Goal: Check status: Check status

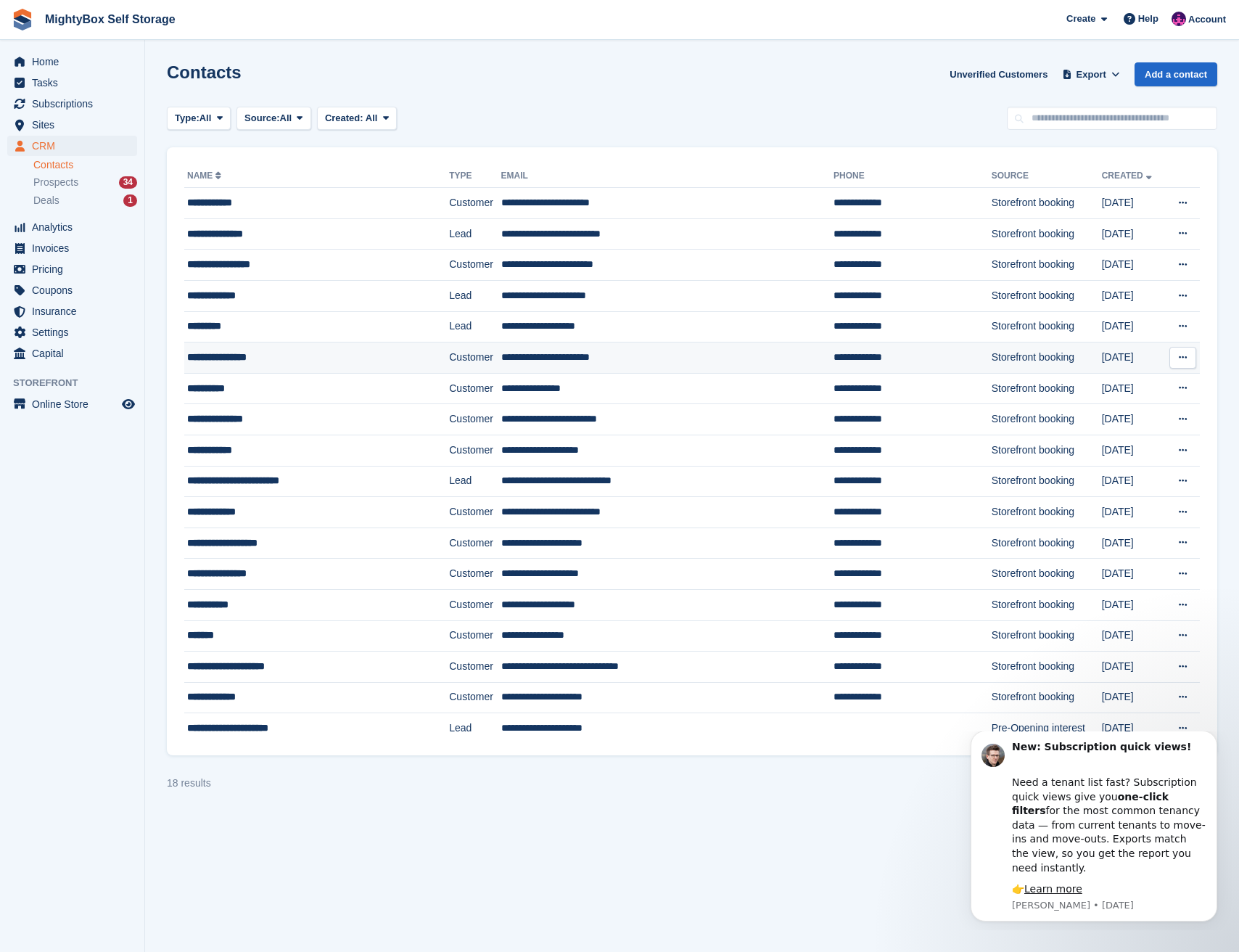
click at [239, 359] on div "**********" at bounding box center [298, 357] width 223 height 16
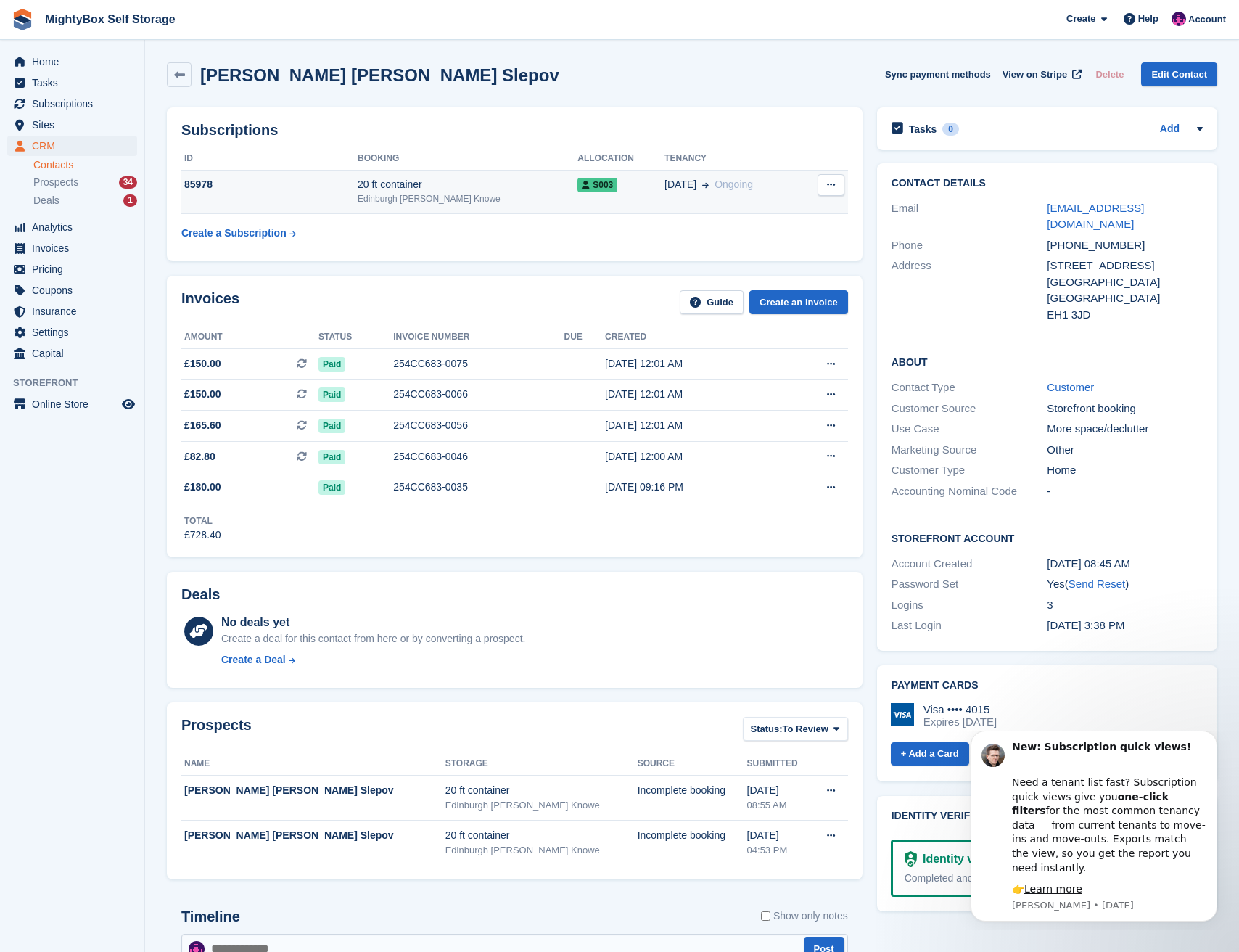
click at [836, 181] on button at bounding box center [831, 185] width 27 height 22
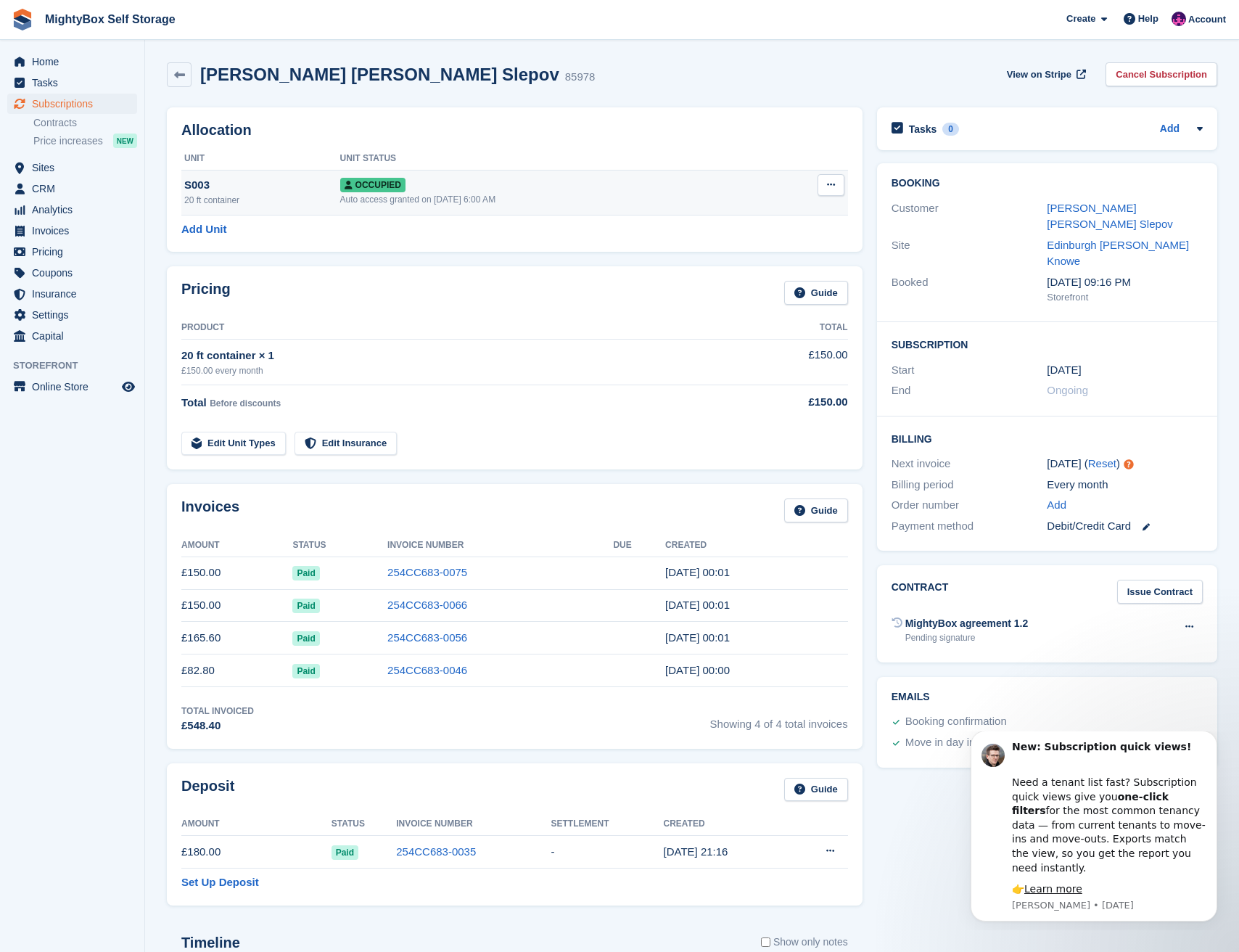
click at [835, 185] on button at bounding box center [831, 185] width 27 height 22
click at [832, 185] on icon at bounding box center [831, 185] width 8 height 9
click at [1099, 457] on link "Reset" at bounding box center [1101, 463] width 28 height 12
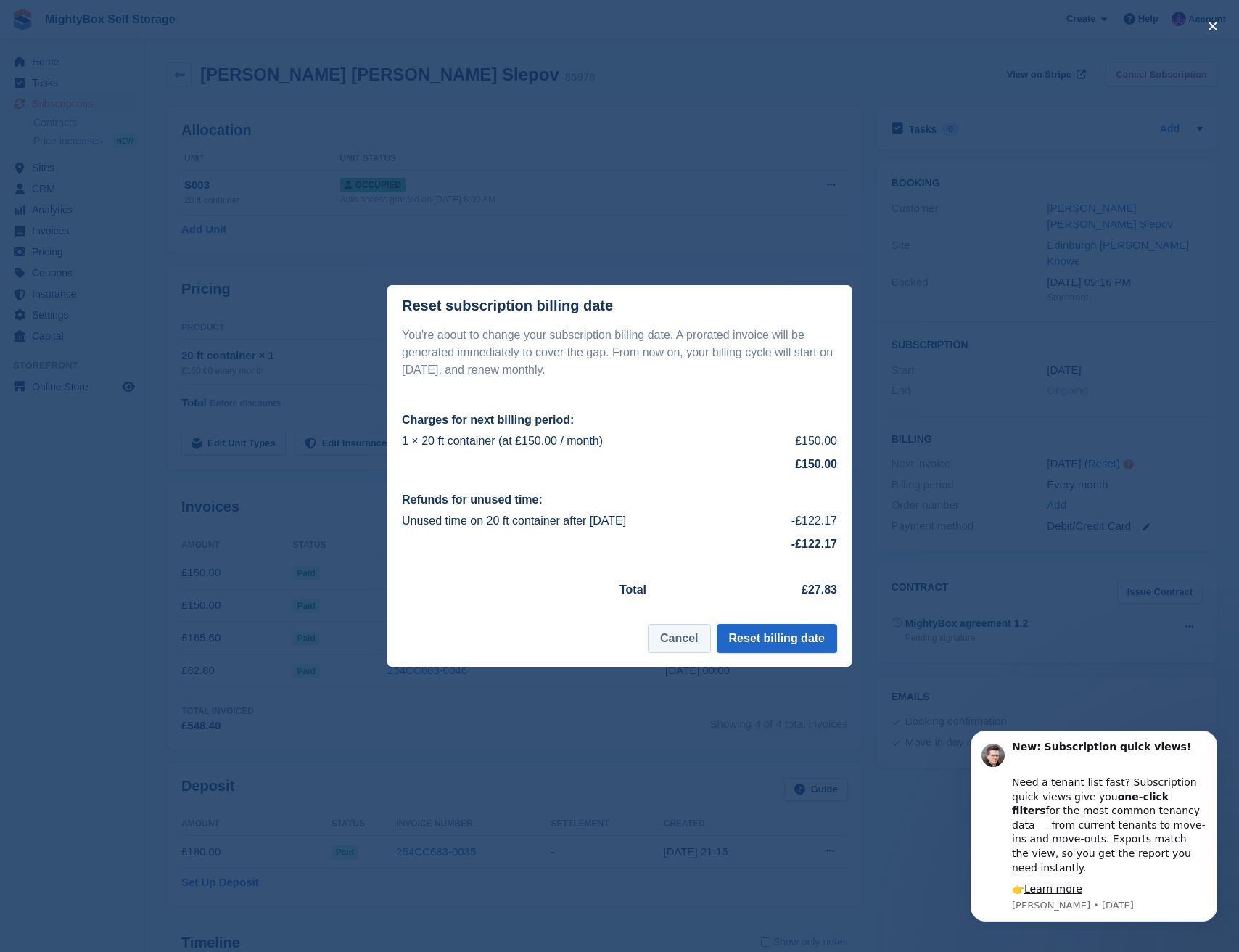
click at [687, 643] on button "Cancel" at bounding box center [679, 639] width 62 height 29
